Goal: Find specific page/section: Find specific page/section

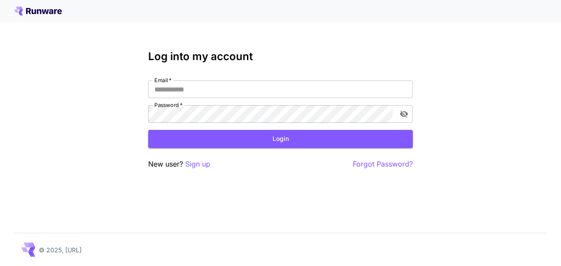
type input "**********"
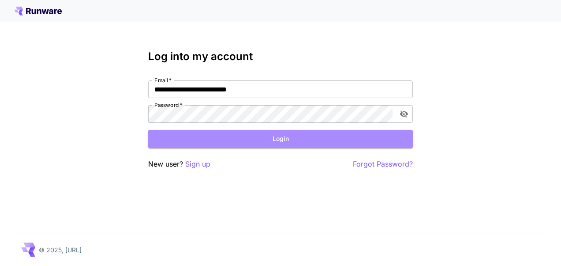
click at [250, 137] on button "Login" at bounding box center [280, 139] width 265 height 18
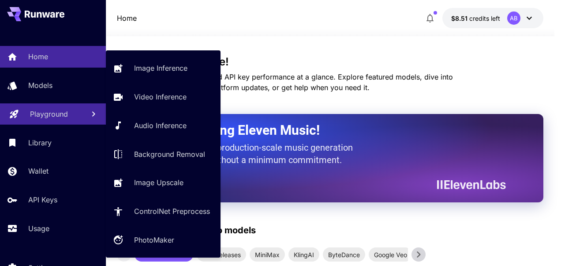
click at [38, 116] on p "Playground" at bounding box center [49, 114] width 38 height 11
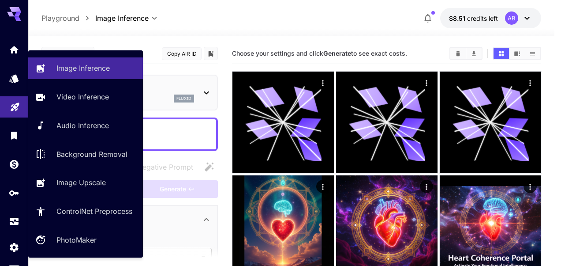
type input "**********"
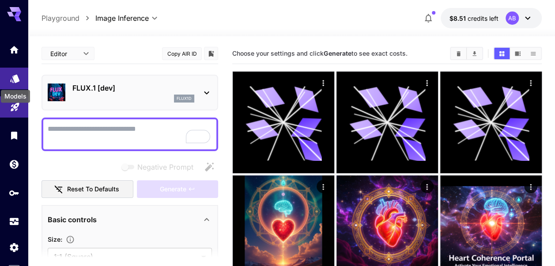
click at [19, 77] on icon "Models" at bounding box center [15, 75] width 11 height 11
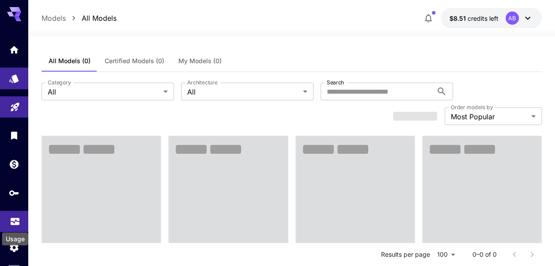
click at [16, 224] on icon "Usage" at bounding box center [15, 218] width 11 height 11
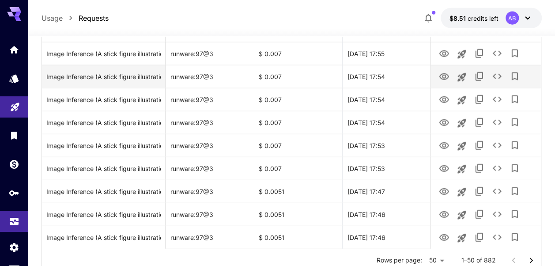
scroll to position [1105, 0]
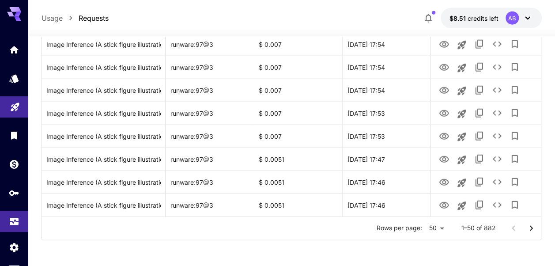
click at [492, 228] on p "1–50 of 882" at bounding box center [478, 227] width 34 height 9
click at [532, 230] on icon "Go to next page" at bounding box center [531, 228] width 11 height 11
click at [519, 228] on button "Go to previous page" at bounding box center [513, 228] width 18 height 18
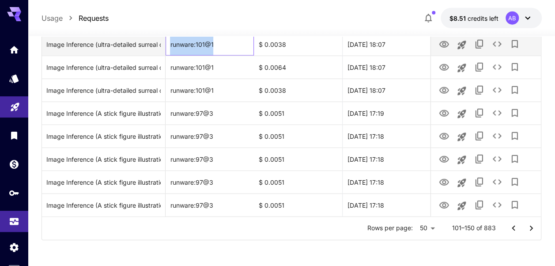
drag, startPoint x: 220, startPoint y: 43, endPoint x: 171, endPoint y: 44, distance: 49.0
click at [171, 44] on div "runware:101@1" at bounding box center [210, 44] width 88 height 23
copy div "runware:101@1"
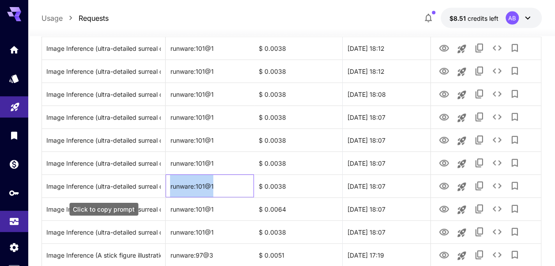
scroll to position [840, 0]
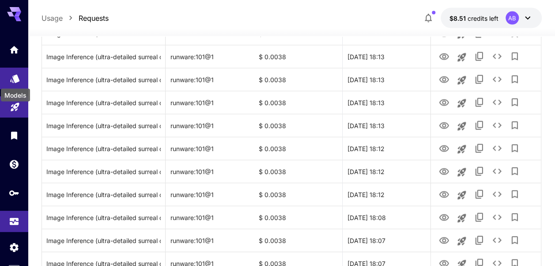
click at [14, 81] on icon "Models" at bounding box center [15, 76] width 11 height 11
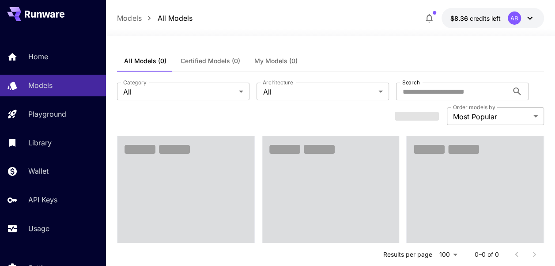
click at [299, 12] on div "Models All Models $8.36 credits left AB" at bounding box center [330, 18] width 426 height 20
click at [430, 19] on icon "button" at bounding box center [429, 18] width 11 height 11
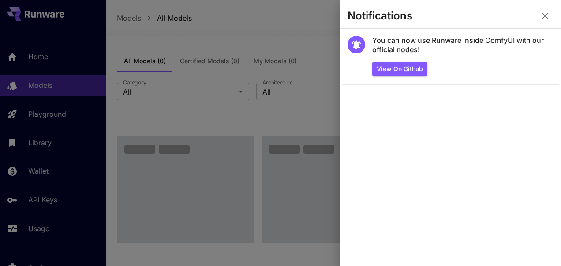
click at [543, 17] on icon "button" at bounding box center [545, 16] width 11 height 11
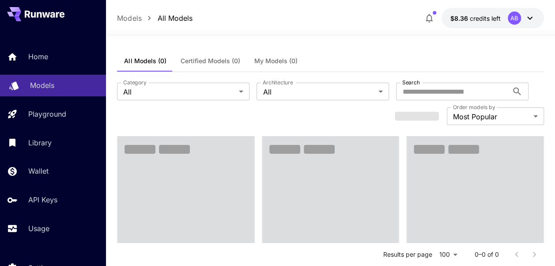
click at [47, 86] on p "Models" at bounding box center [42, 85] width 24 height 11
